Goal: Transaction & Acquisition: Obtain resource

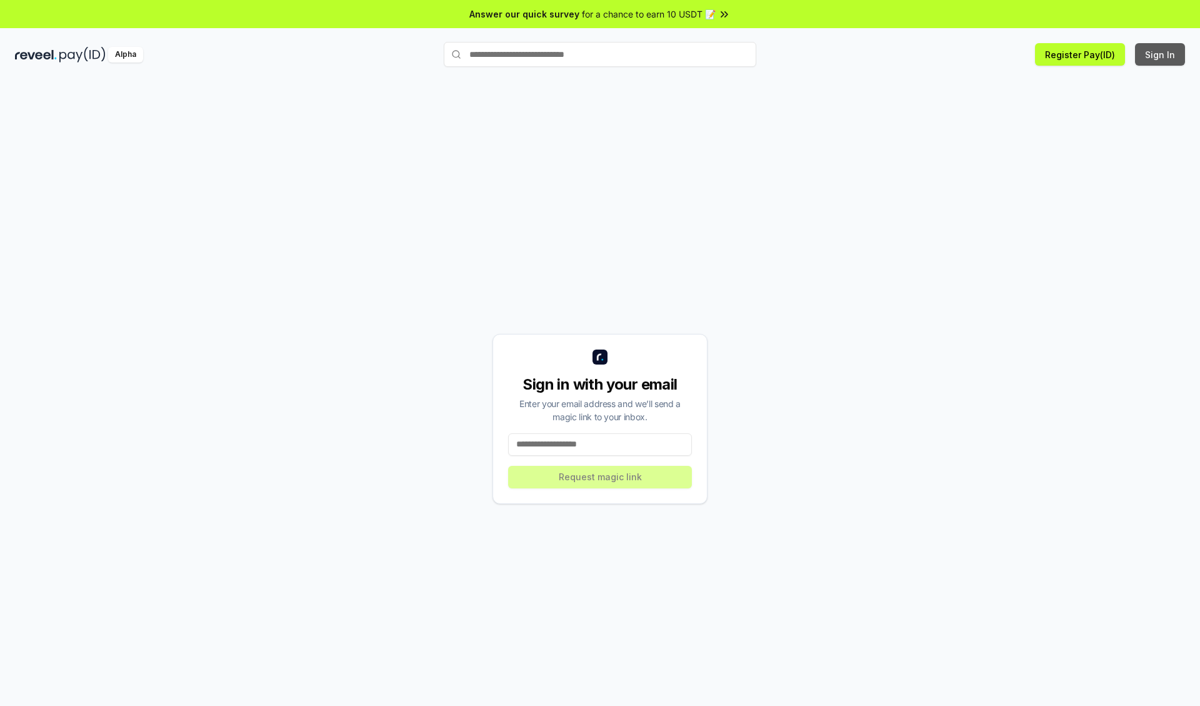
click at [1161, 54] on button "Sign In" at bounding box center [1160, 54] width 50 height 23
type input "**********"
click at [600, 476] on button "Request magic link" at bounding box center [600, 477] width 184 height 23
